Goal: Task Accomplishment & Management: Manage account settings

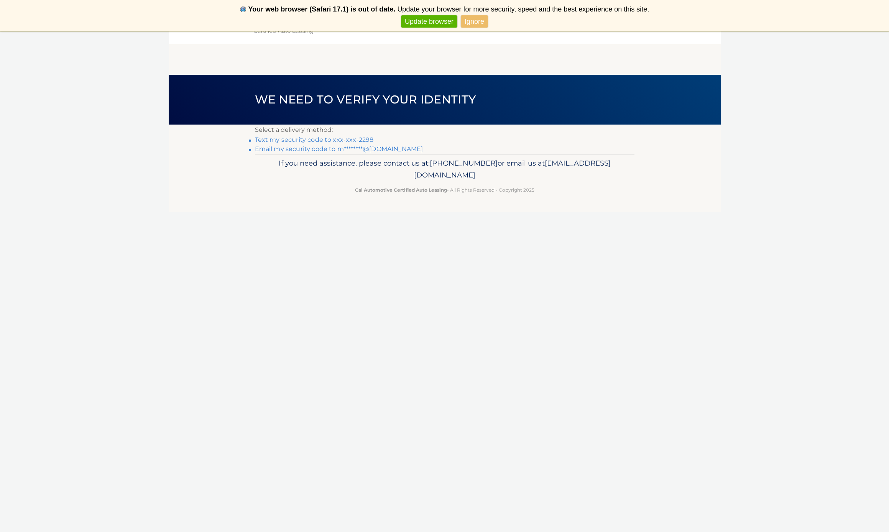
click at [346, 138] on link "Text my security code to xxx-xxx-2298" at bounding box center [314, 139] width 119 height 7
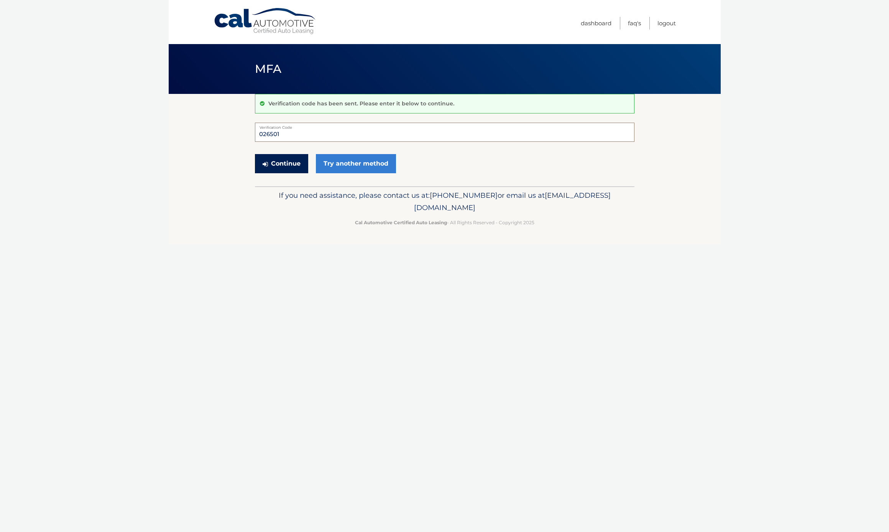
type input "026501"
click at [274, 161] on button "Continue" at bounding box center [281, 163] width 53 height 19
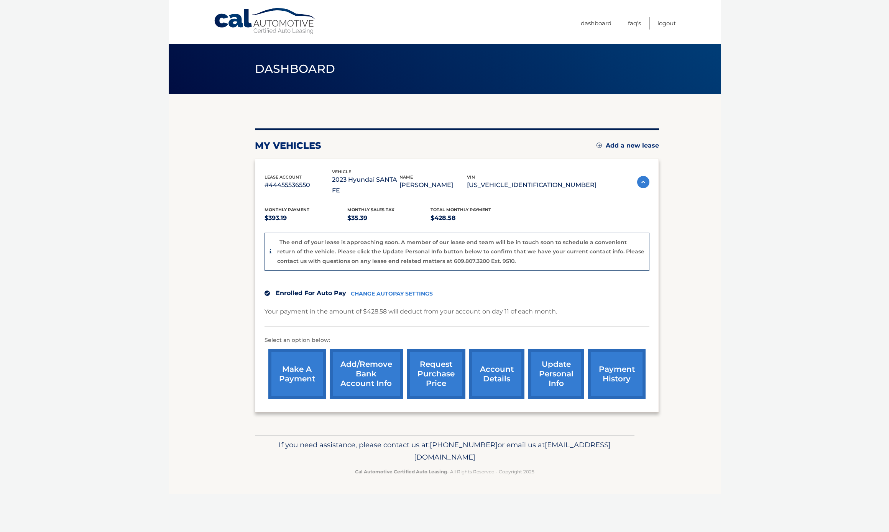
click at [614, 356] on link "payment history" at bounding box center [617, 374] width 58 height 50
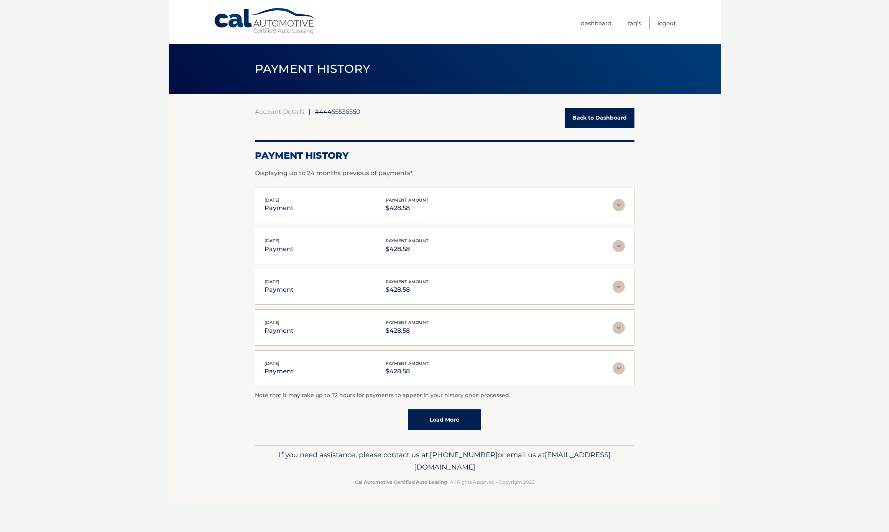
click at [588, 115] on link "Back to Dashboard" at bounding box center [600, 118] width 70 height 20
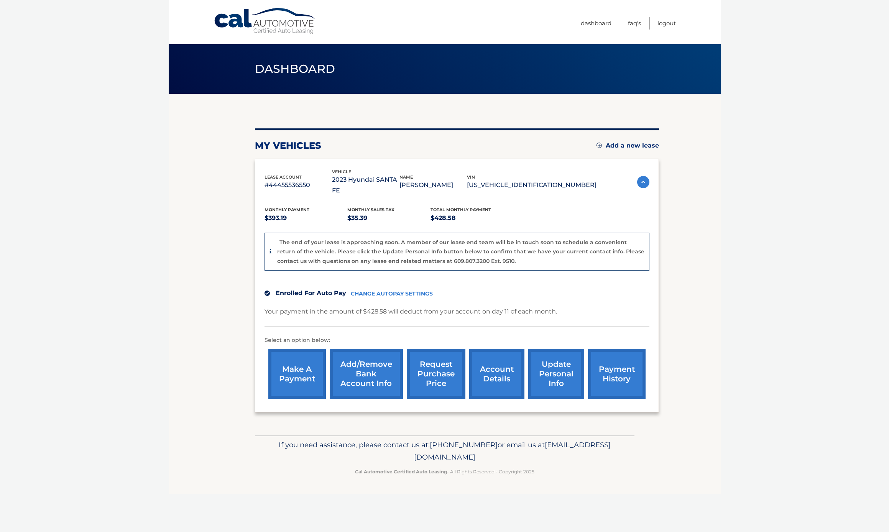
click at [495, 366] on link "account details" at bounding box center [496, 374] width 55 height 50
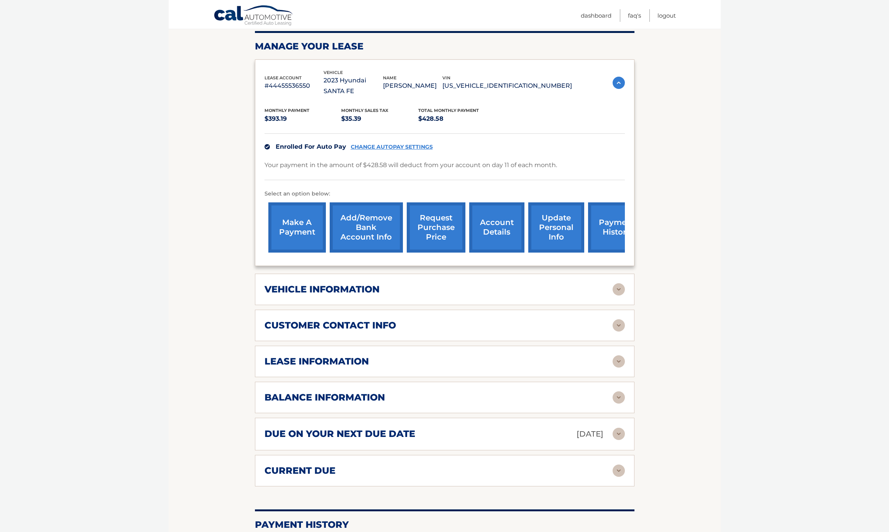
scroll to position [110, 0]
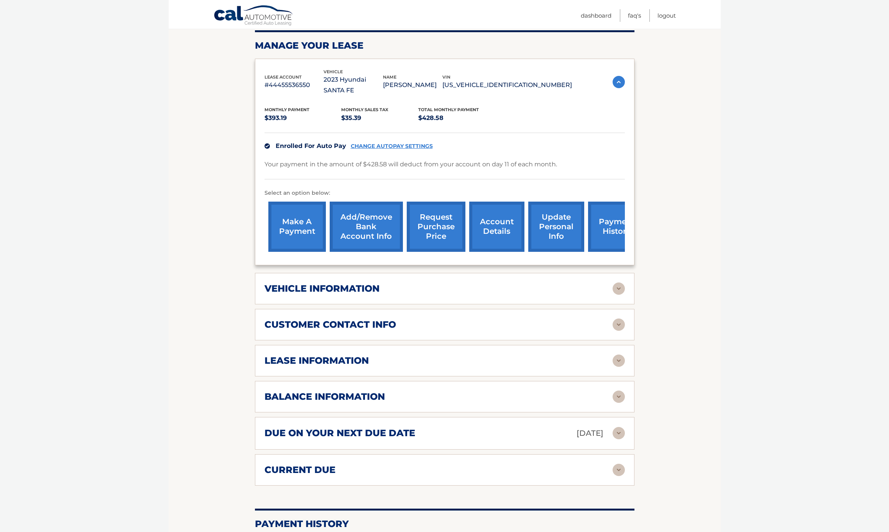
click at [617, 391] on img at bounding box center [619, 397] width 12 height 12
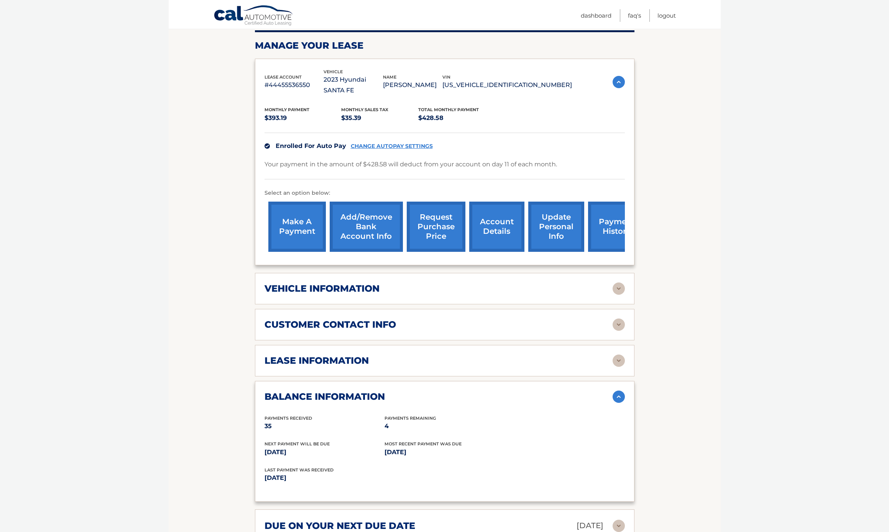
click at [621, 355] on img at bounding box center [619, 361] width 12 height 12
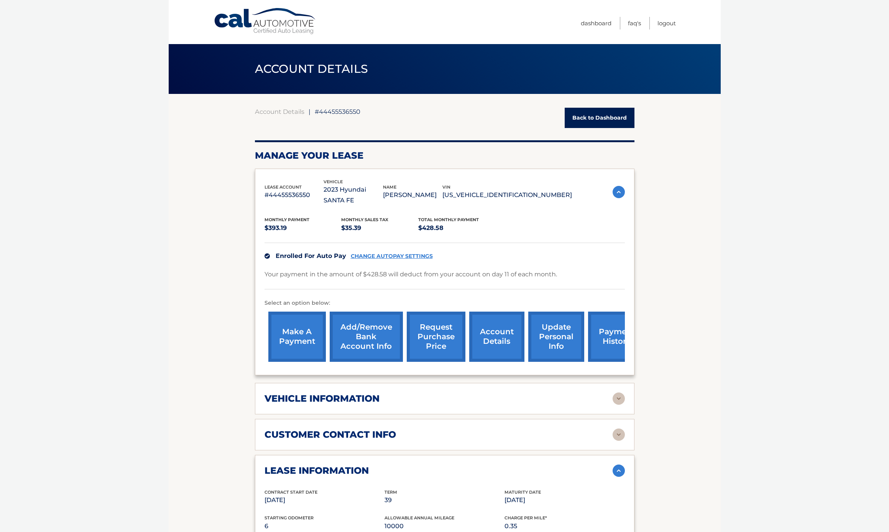
scroll to position [0, 0]
click at [660, 21] on link "Logout" at bounding box center [666, 23] width 18 height 13
